Goal: Transaction & Acquisition: Subscribe to service/newsletter

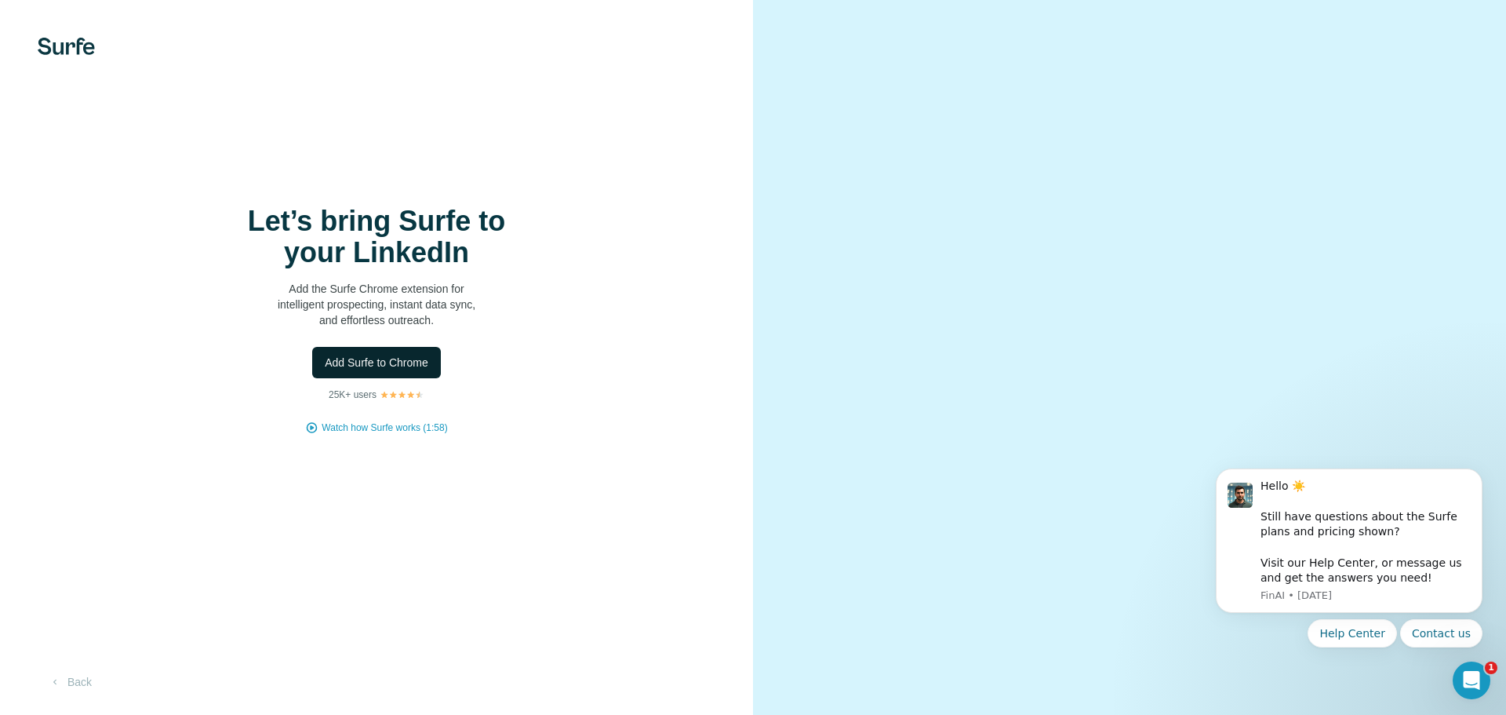
drag, startPoint x: 403, startPoint y: 364, endPoint x: 417, endPoint y: 359, distance: 14.9
click at [403, 365] on span "Add Surfe to Chrome" at bounding box center [377, 363] width 104 height 16
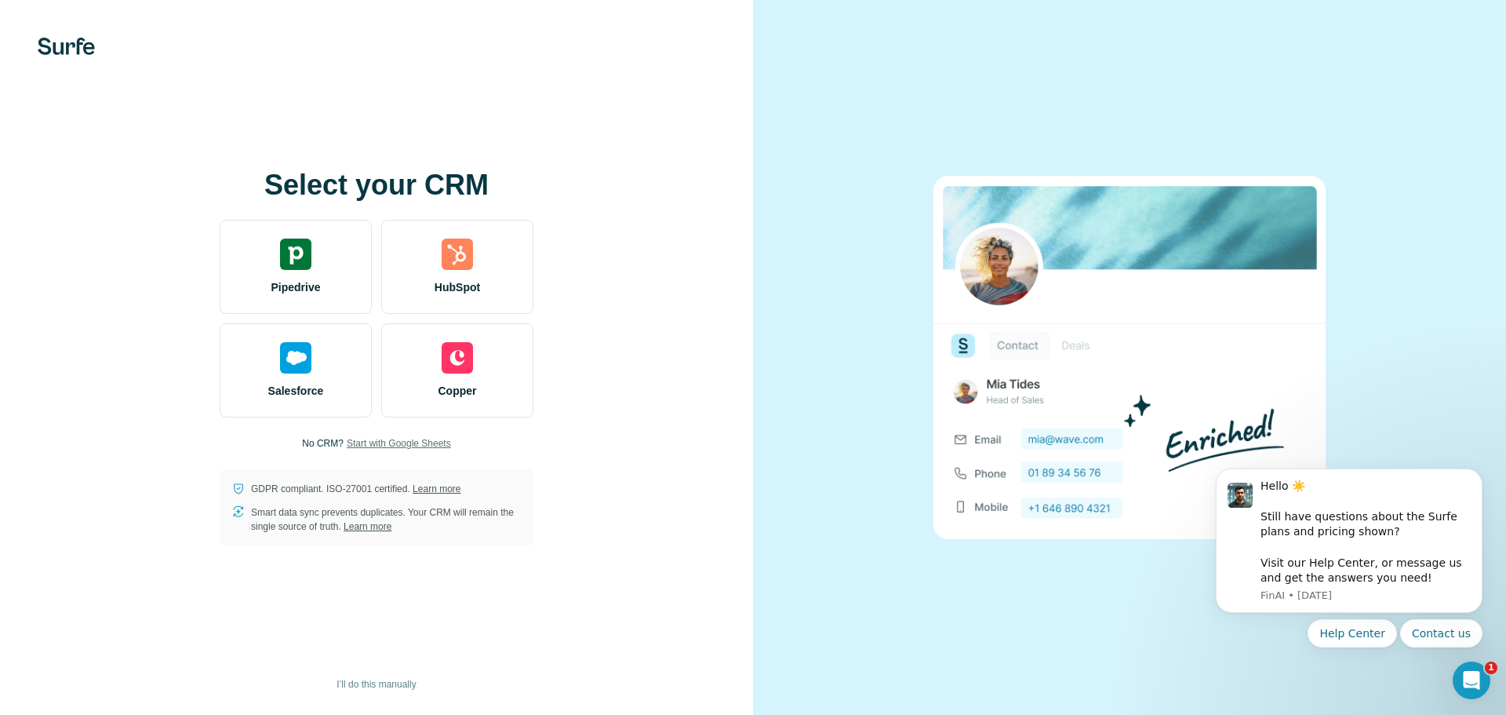
click at [407, 441] on span "Start with Google Sheets" at bounding box center [399, 443] width 104 height 14
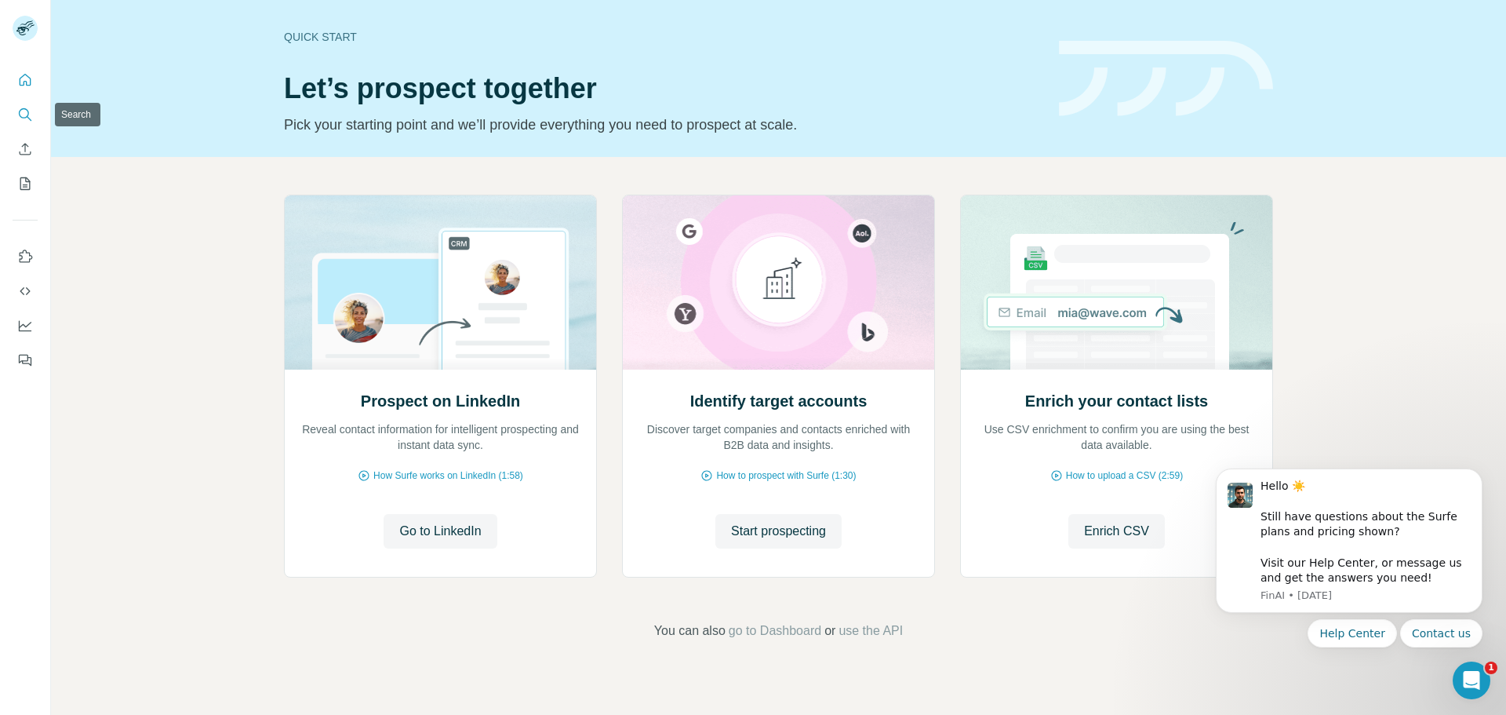
drag, startPoint x: 23, startPoint y: 115, endPoint x: 263, endPoint y: 162, distance: 244.5
click at [23, 115] on icon "Search" at bounding box center [25, 115] width 16 height 16
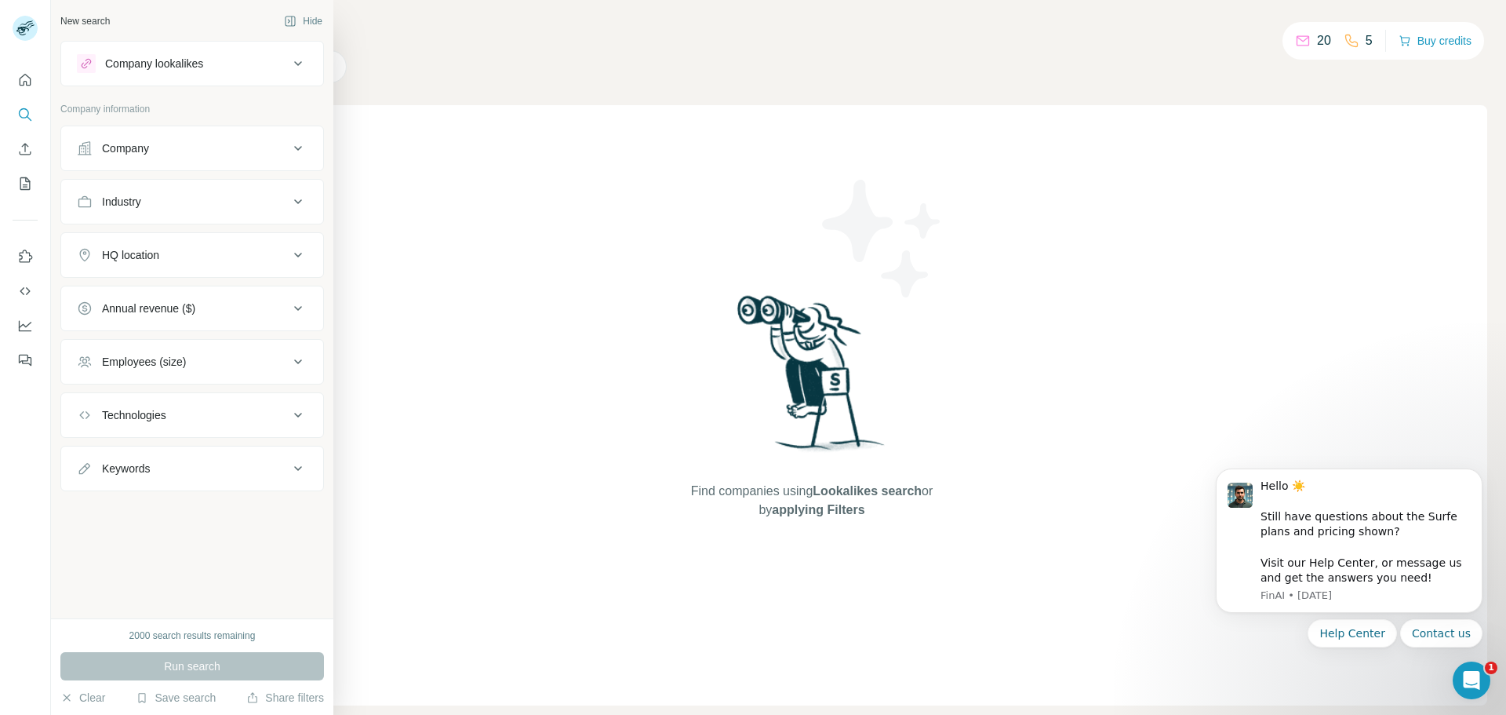
drag, startPoint x: 183, startPoint y: 206, endPoint x: 188, endPoint y: 218, distance: 12.7
click at [183, 206] on div "Industry" at bounding box center [183, 202] width 212 height 16
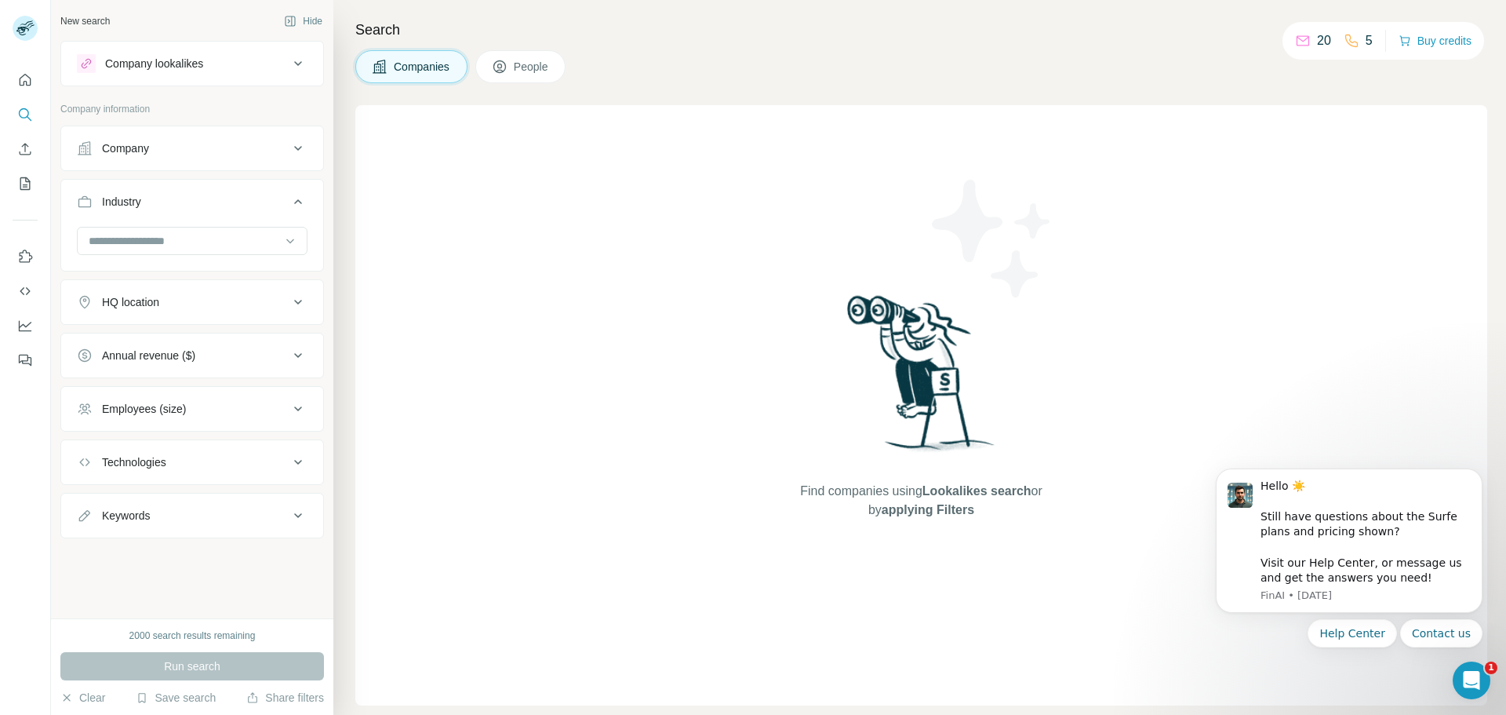
drag, startPoint x: 188, startPoint y: 218, endPoint x: 368, endPoint y: 255, distance: 184.2
click at [199, 243] on input at bounding box center [184, 240] width 194 height 17
click at [131, 564] on div "New search Hide Company lookalikes Company information Company Industry HQ loca…" at bounding box center [192, 309] width 282 height 618
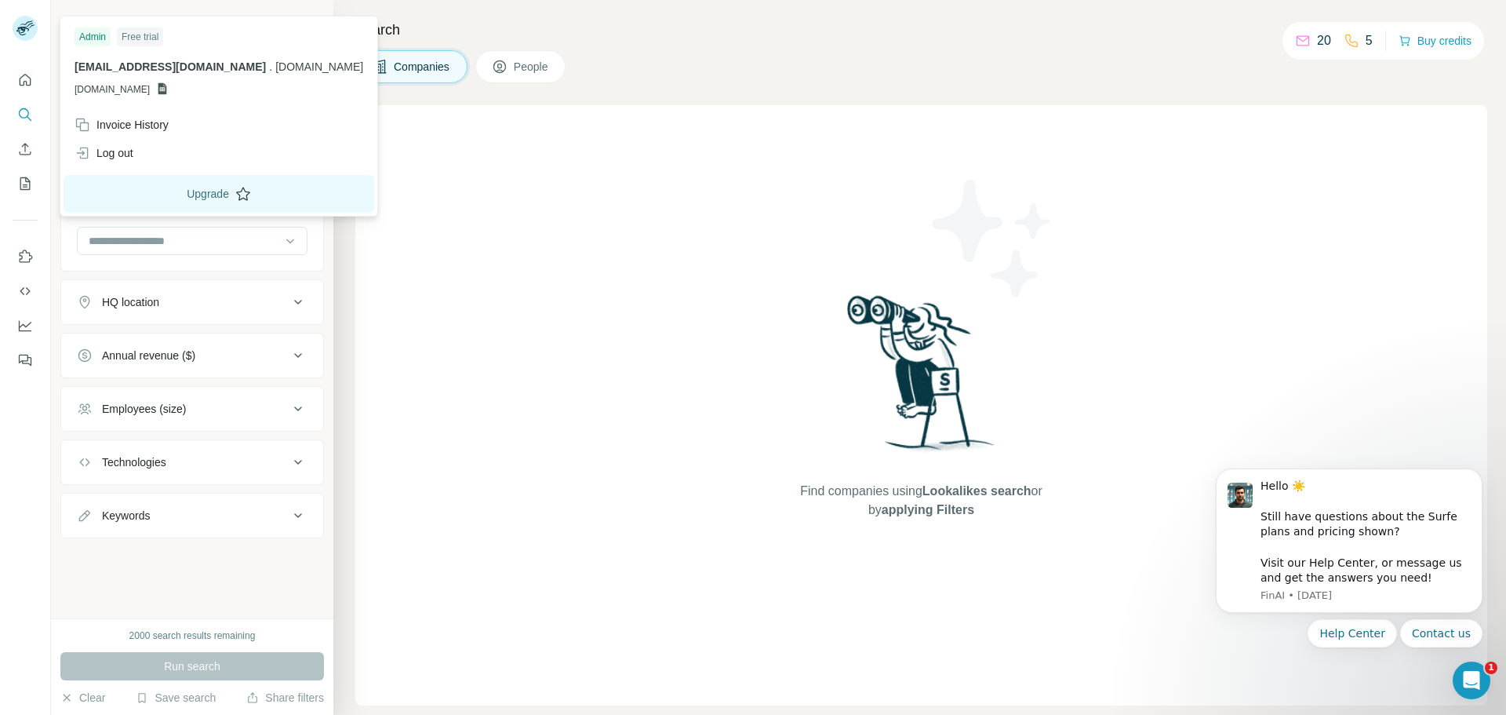
click at [151, 195] on button "Upgrade" at bounding box center [219, 194] width 311 height 38
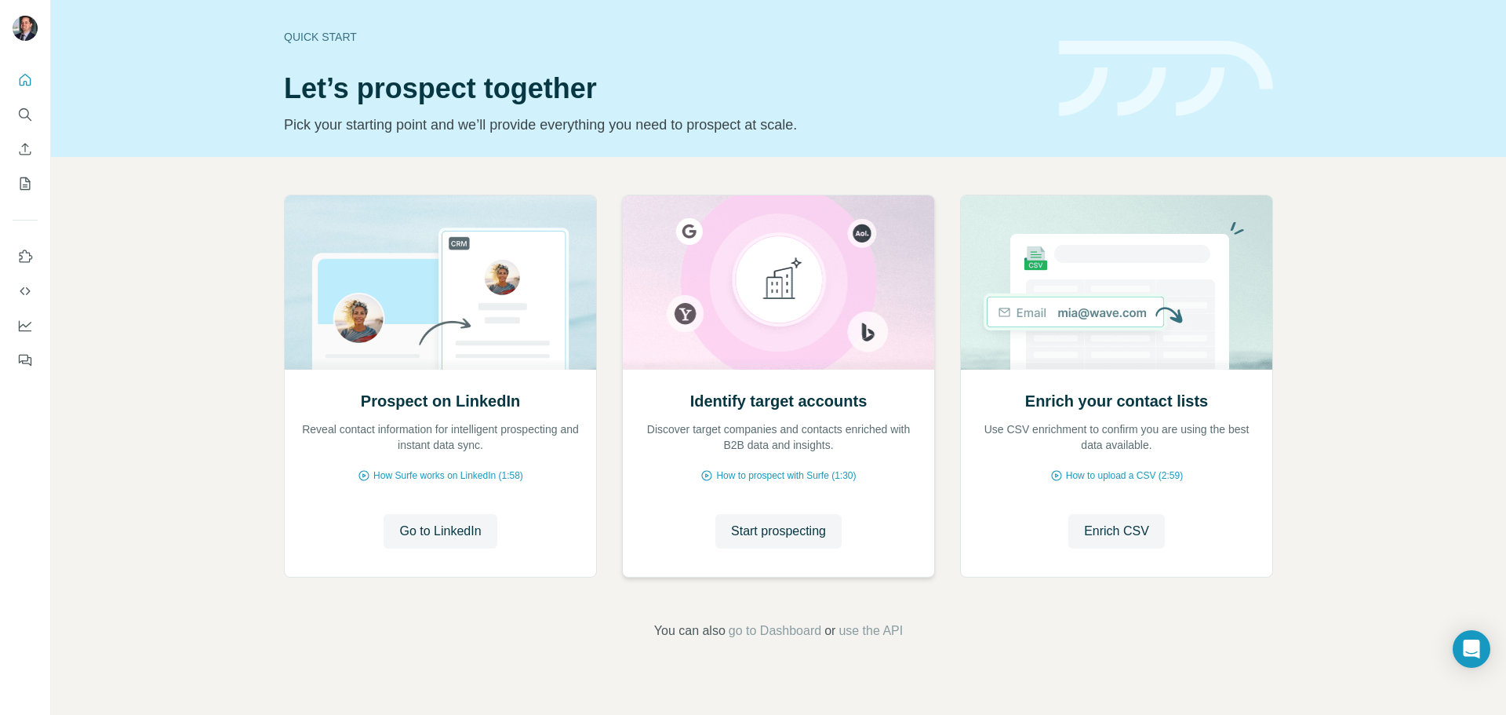
drag, startPoint x: 786, startPoint y: 533, endPoint x: 857, endPoint y: 541, distance: 71.0
click at [786, 532] on span "Start prospecting" at bounding box center [778, 531] width 95 height 19
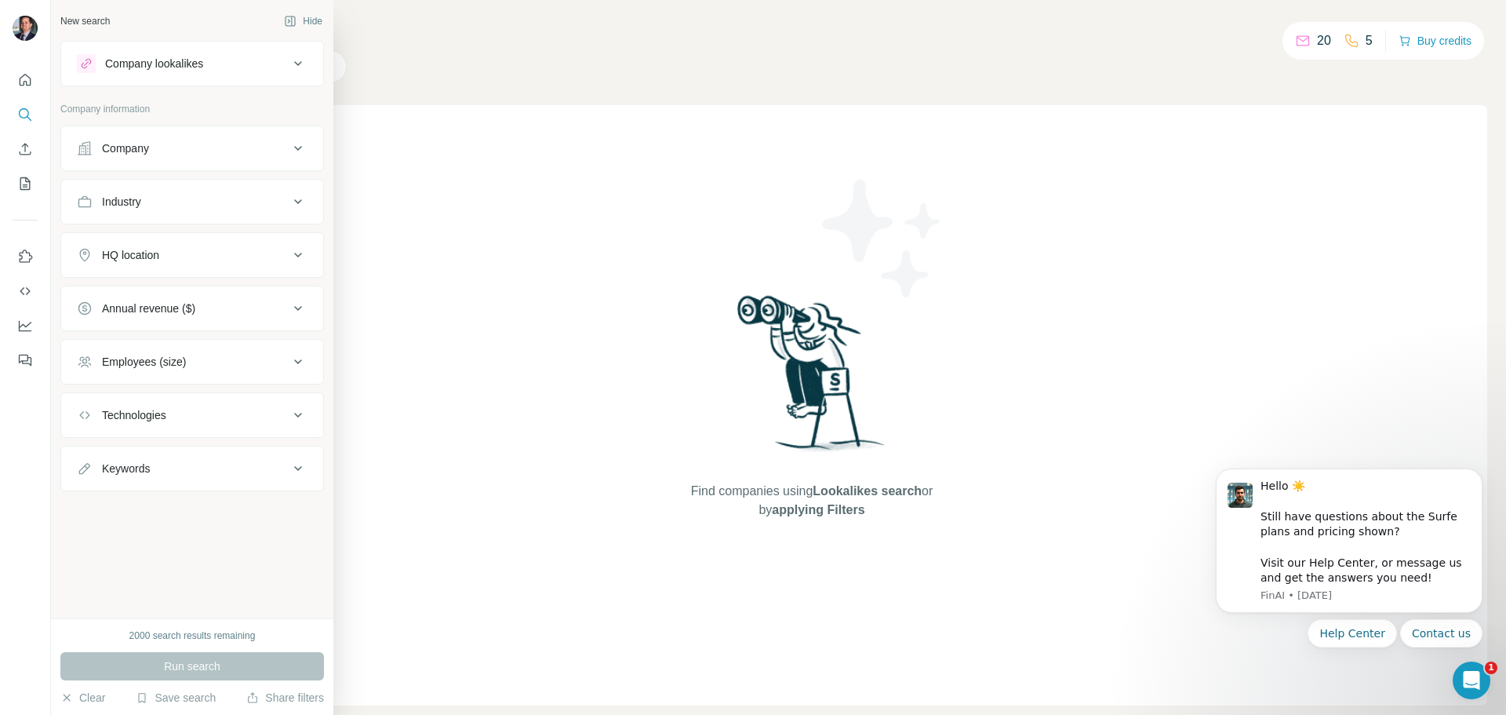
click at [268, 155] on div "Company" at bounding box center [183, 148] width 212 height 16
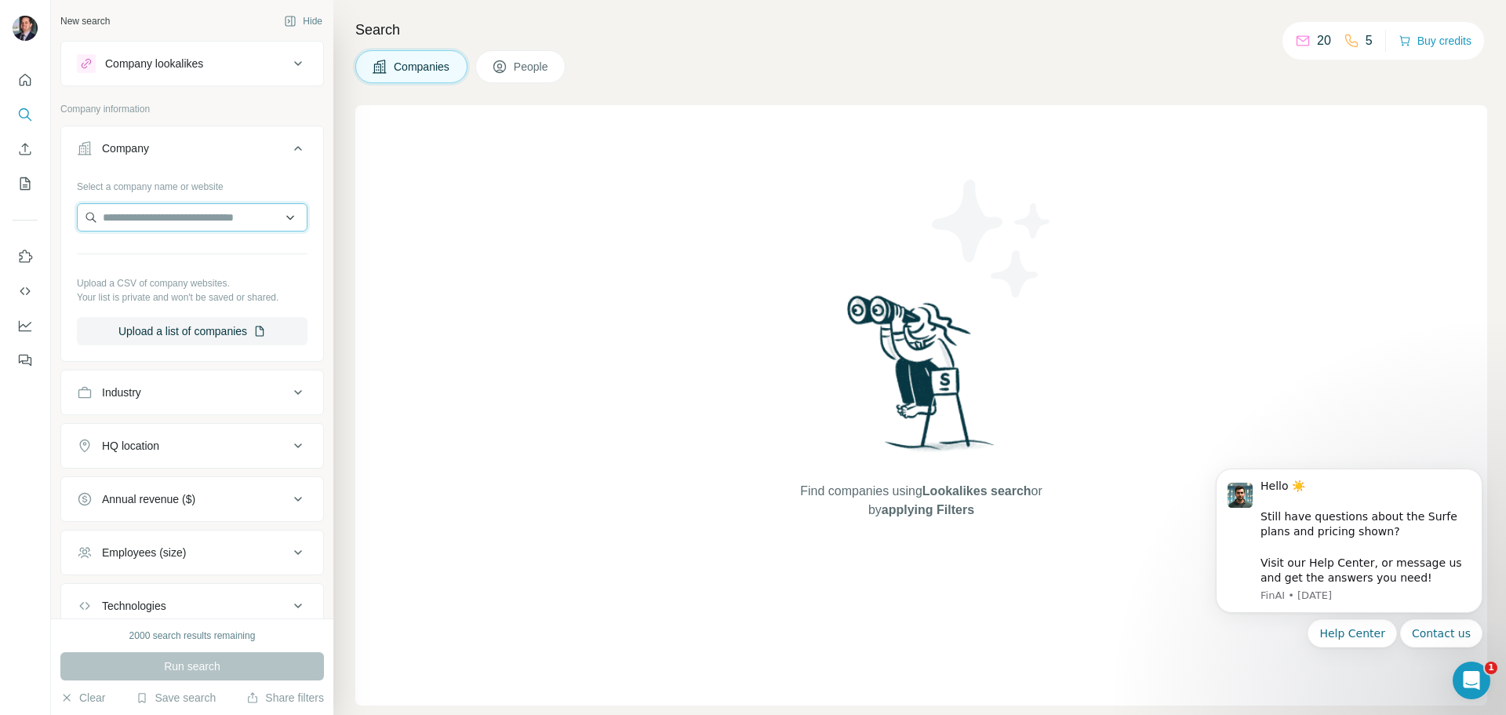
click at [256, 224] on input "text" at bounding box center [192, 217] width 231 height 28
click at [731, 231] on div "Find companies using Lookalikes search or by applying Filters" at bounding box center [921, 405] width 1132 height 600
